Goal: Task Accomplishment & Management: Use online tool/utility

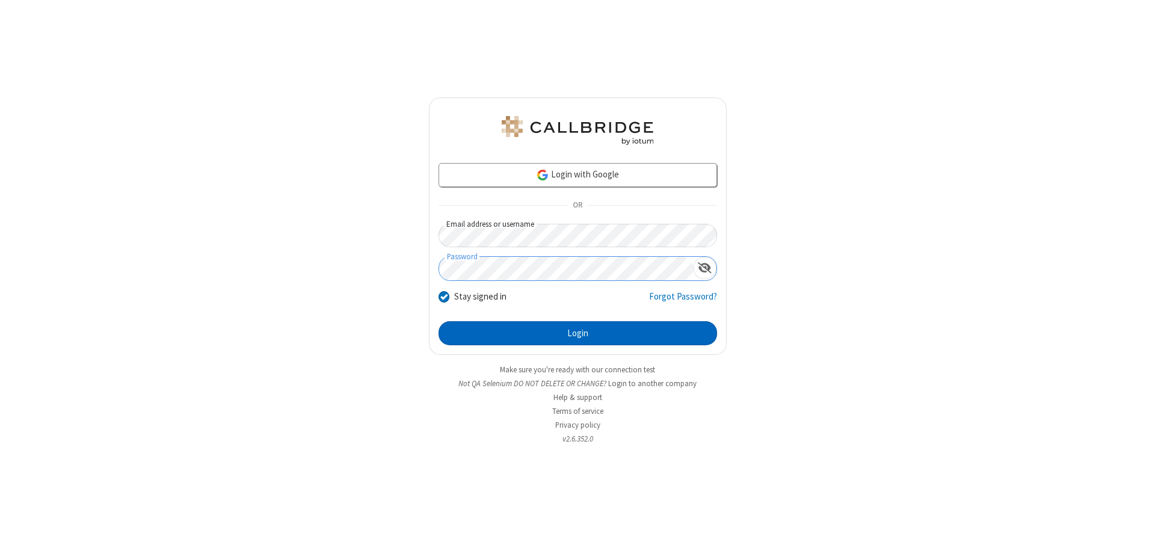
click at [578, 333] on button "Login" at bounding box center [578, 333] width 279 height 24
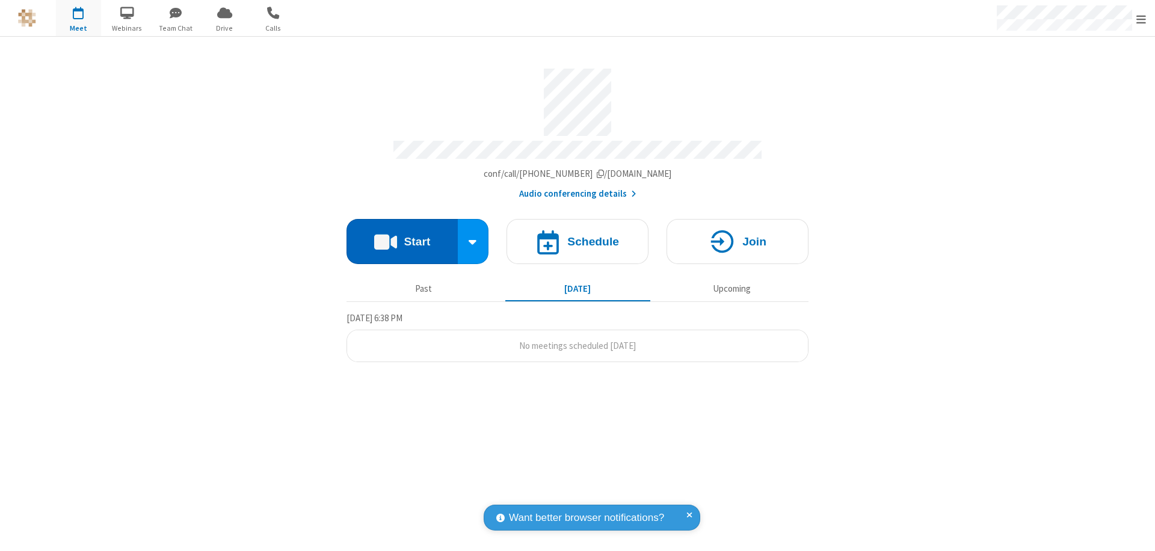
click at [402, 236] on button "Start" at bounding box center [402, 241] width 111 height 45
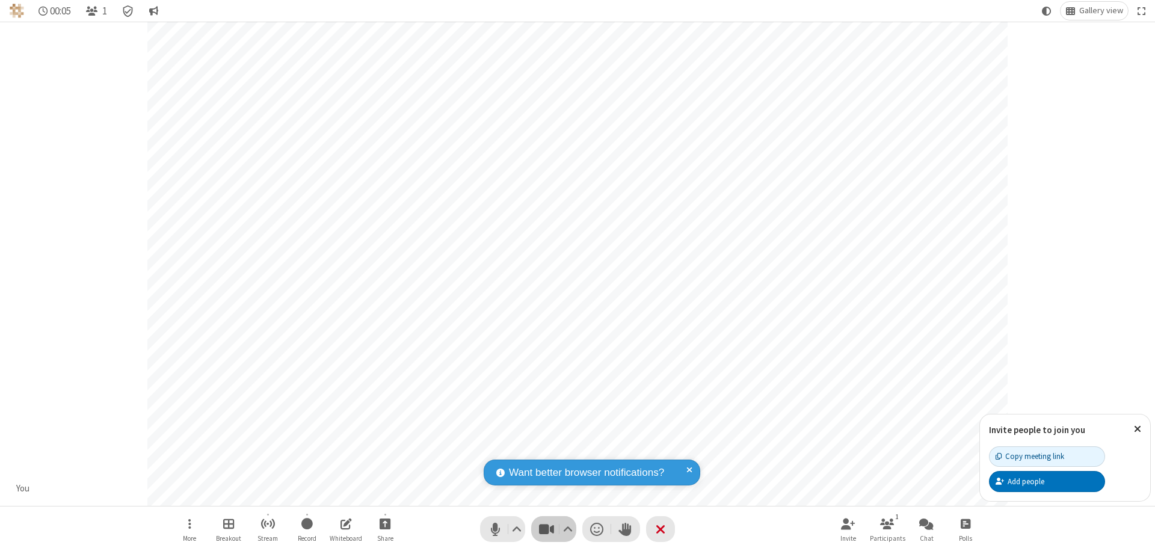
click at [546, 529] on span "Stop video (⌘+Shift+V)" at bounding box center [546, 528] width 18 height 17
click at [546, 529] on span "Start video (⌘+Shift+V)" at bounding box center [546, 528] width 18 height 17
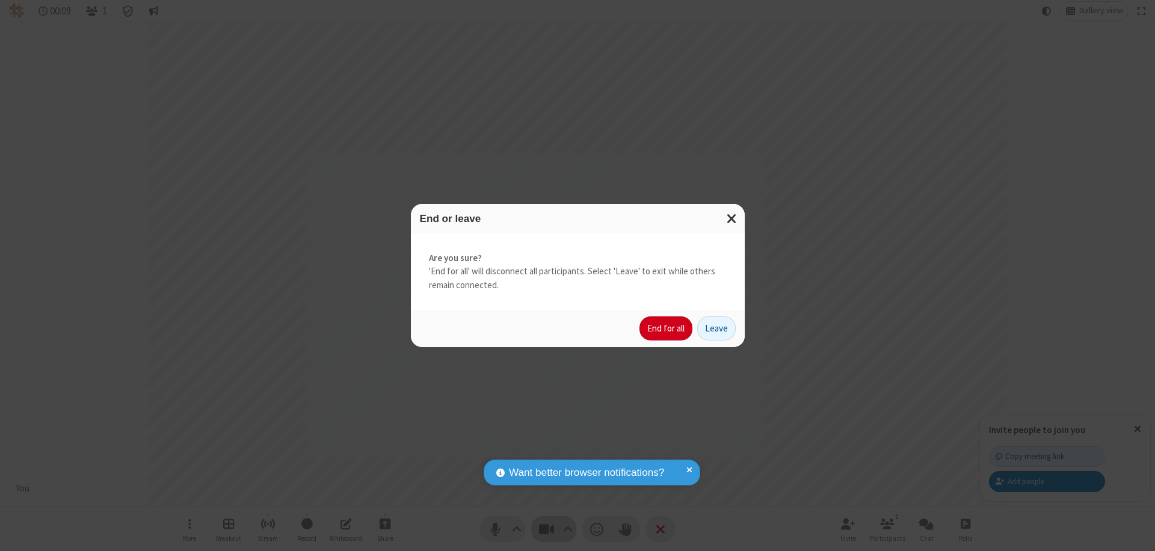
click at [667, 328] on button "End for all" at bounding box center [666, 328] width 53 height 24
